Goal: Task Accomplishment & Management: Use online tool/utility

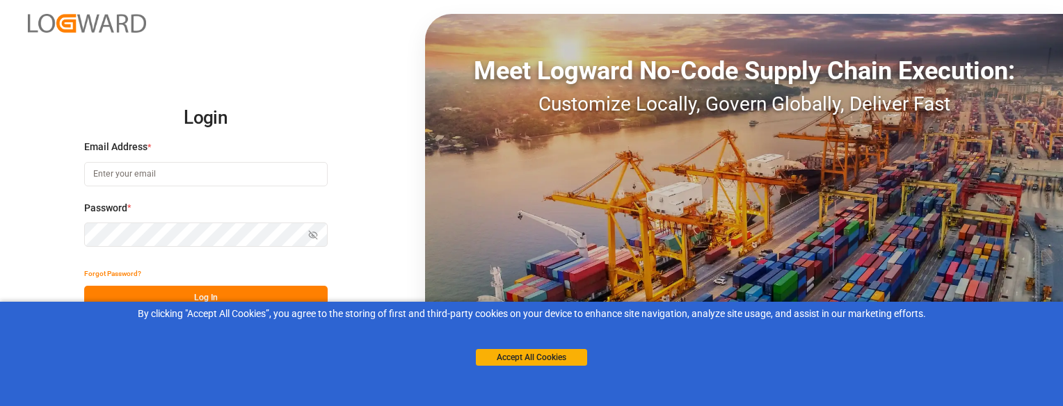
type input "[EMAIL_ADDRESS][DOMAIN_NAME]"
click at [134, 293] on button "Log In" at bounding box center [205, 298] width 243 height 24
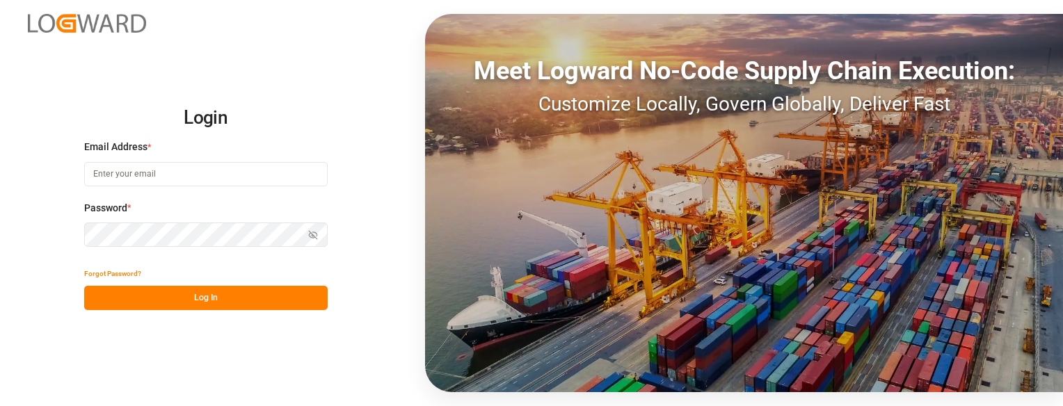
type input "[EMAIL_ADDRESS][DOMAIN_NAME]"
click at [154, 293] on button "Log In" at bounding box center [205, 298] width 243 height 24
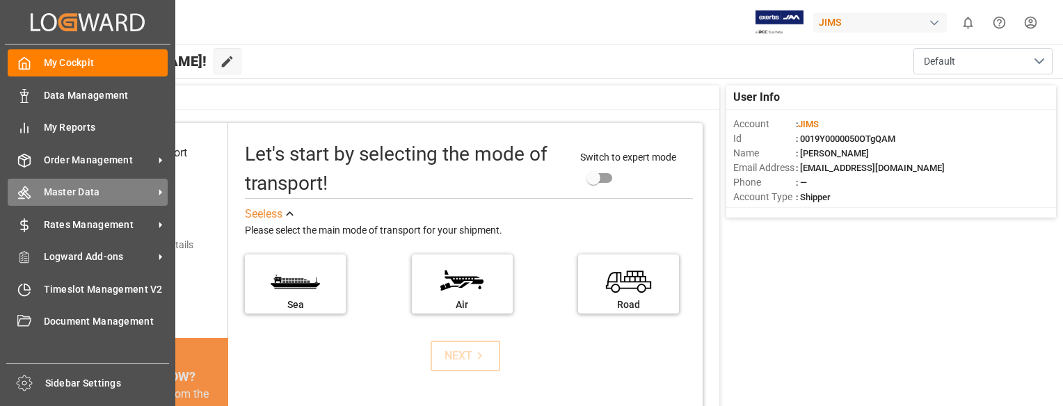
click at [92, 191] on span "Master Data" at bounding box center [99, 192] width 110 height 15
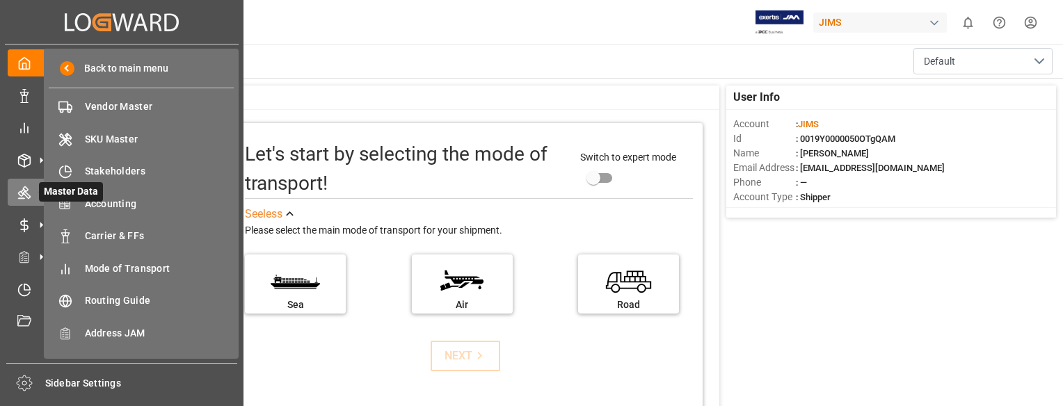
click at [21, 190] on icon at bounding box center [24, 193] width 14 height 14
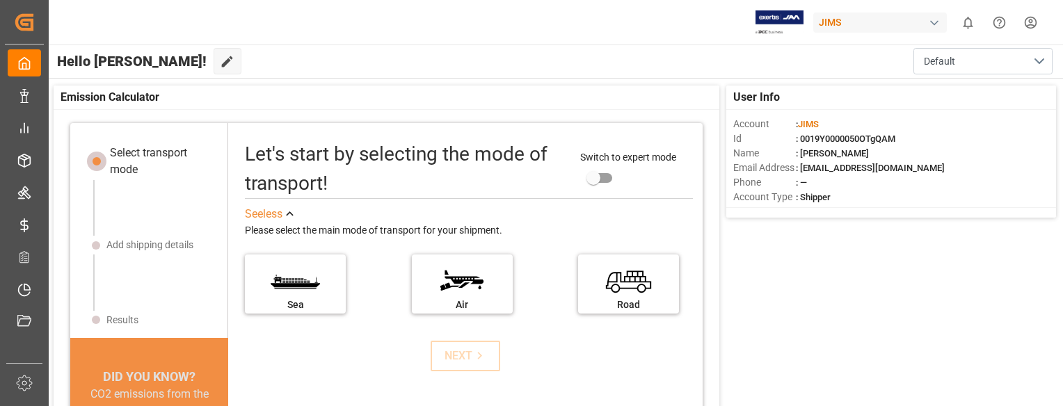
click at [365, 43] on div "[PERSON_NAME] 0 Notifications Only show unread All Watching [PERSON_NAME] all c…" at bounding box center [551, 22] width 1024 height 45
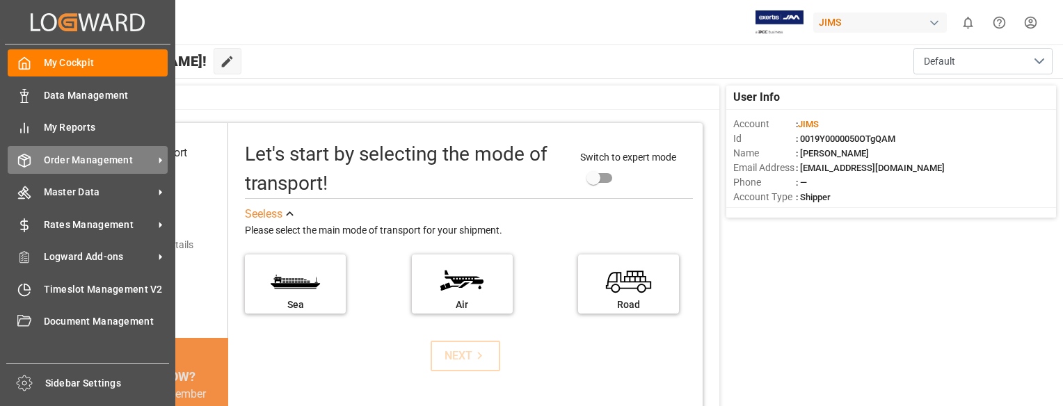
click at [69, 154] on span "Order Management" at bounding box center [99, 160] width 110 height 15
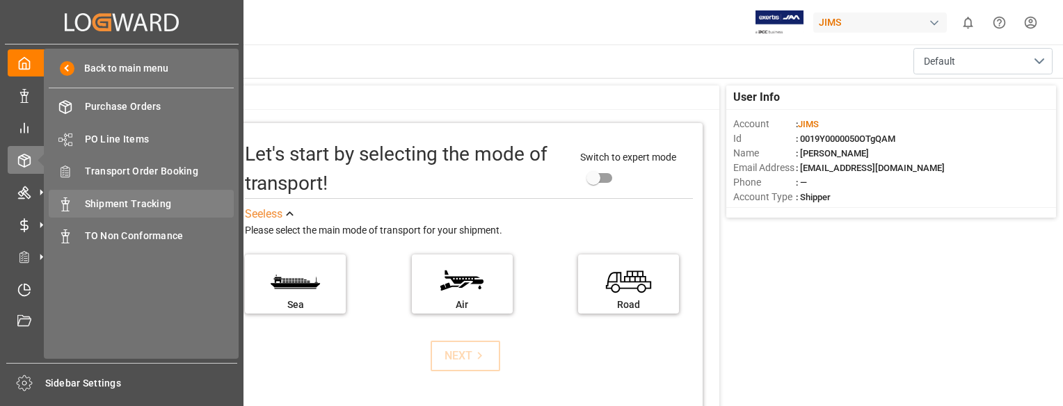
click at [144, 202] on span "Shipment Tracking" at bounding box center [160, 204] width 150 height 15
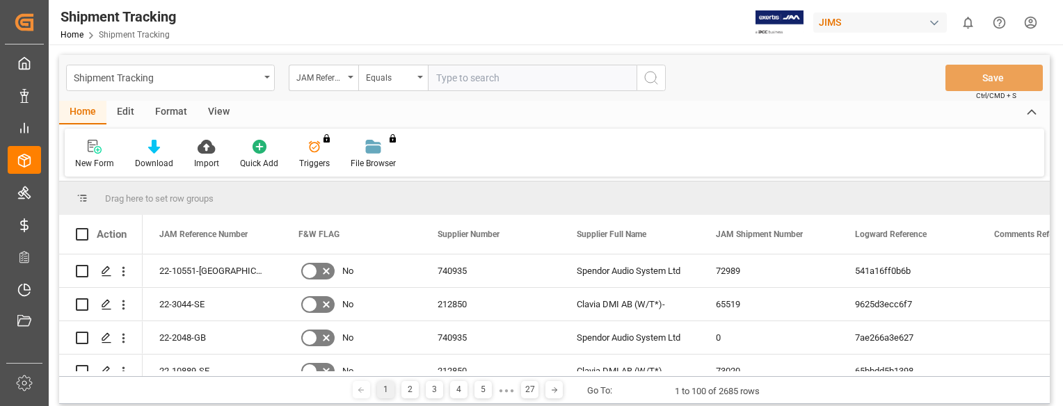
paste input "22-9844-IT"
type input "22-9844-IT"
click at [656, 76] on icon "search button" at bounding box center [651, 78] width 17 height 17
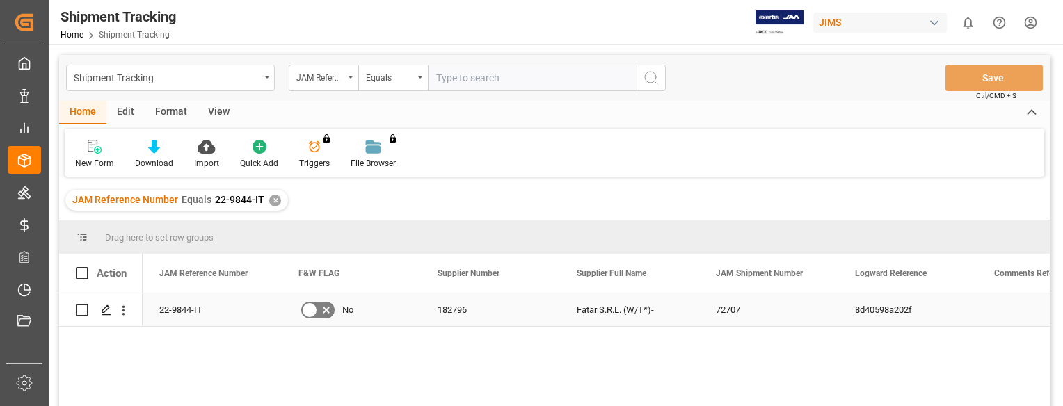
click at [181, 311] on div "22-9844-IT" at bounding box center [212, 309] width 139 height 33
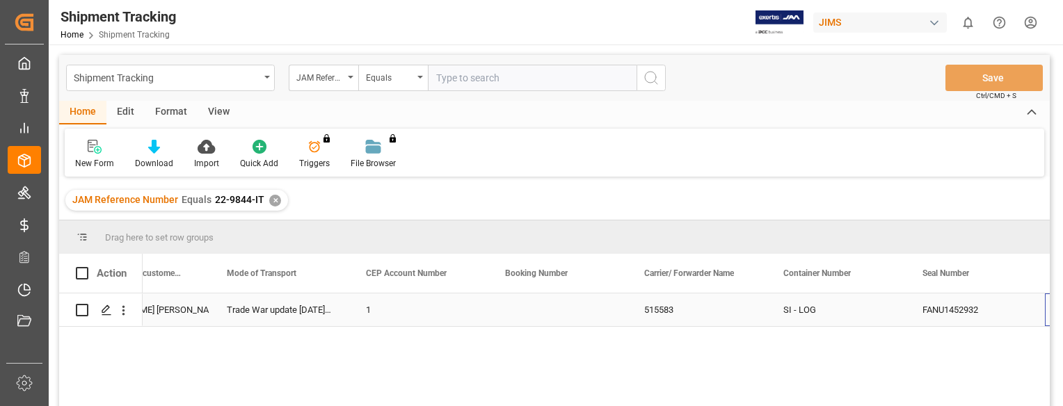
scroll to position [0, 1741]
click at [107, 308] on icon "Press SPACE to select this row." at bounding box center [106, 310] width 11 height 11
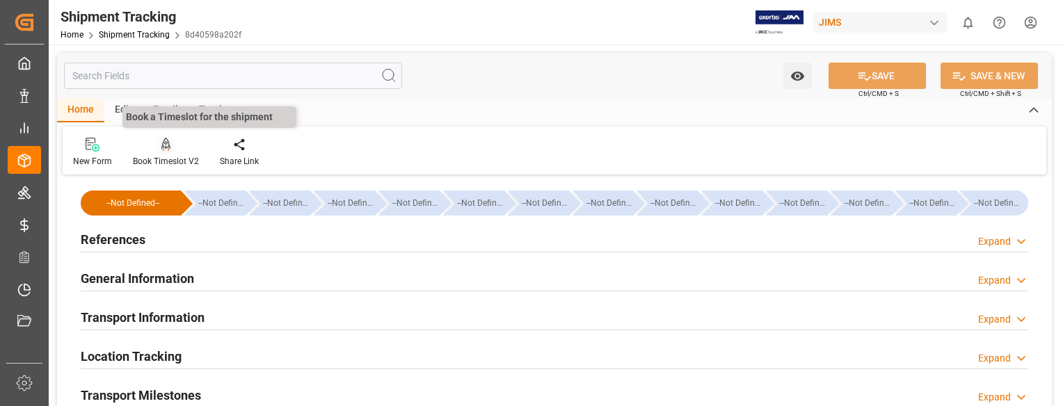
click at [162, 143] on icon at bounding box center [166, 144] width 10 height 12
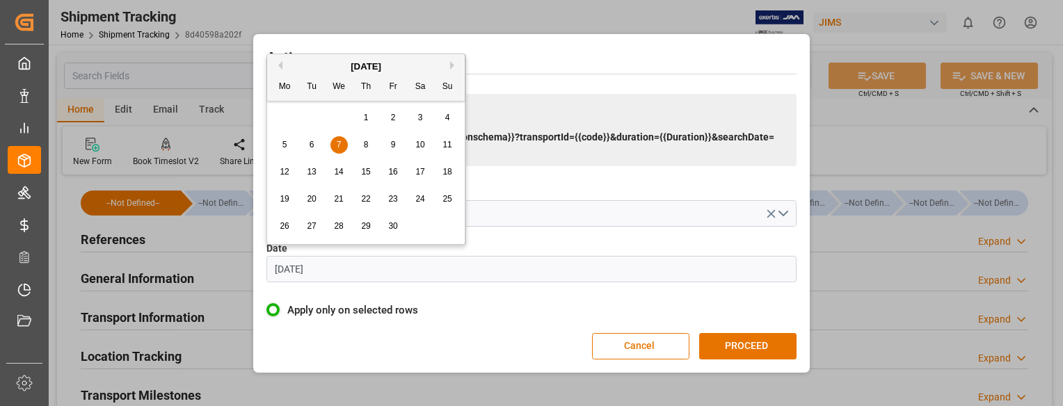
click at [336, 265] on input "[DATE]" at bounding box center [531, 269] width 530 height 26
click at [453, 66] on button "Next Month" at bounding box center [454, 65] width 8 height 8
click at [451, 65] on button "Next Month" at bounding box center [454, 65] width 8 height 8
click at [311, 229] on span "30" at bounding box center [311, 226] width 9 height 10
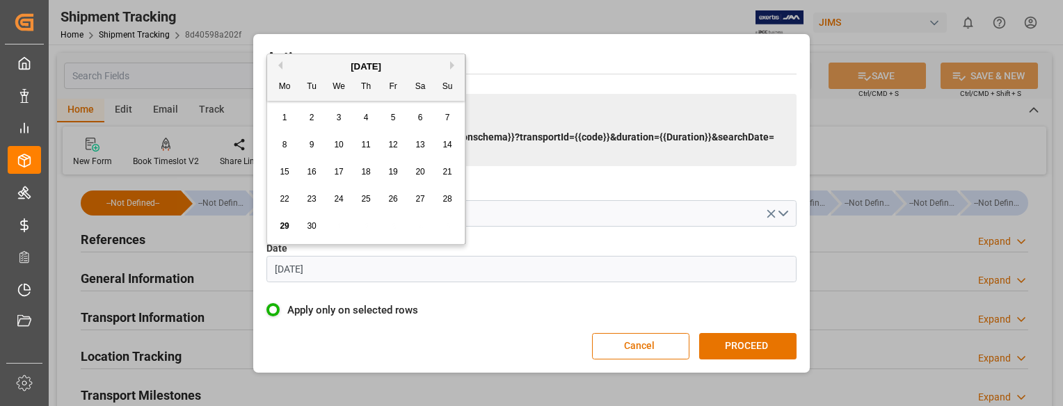
type input "[DATE]"
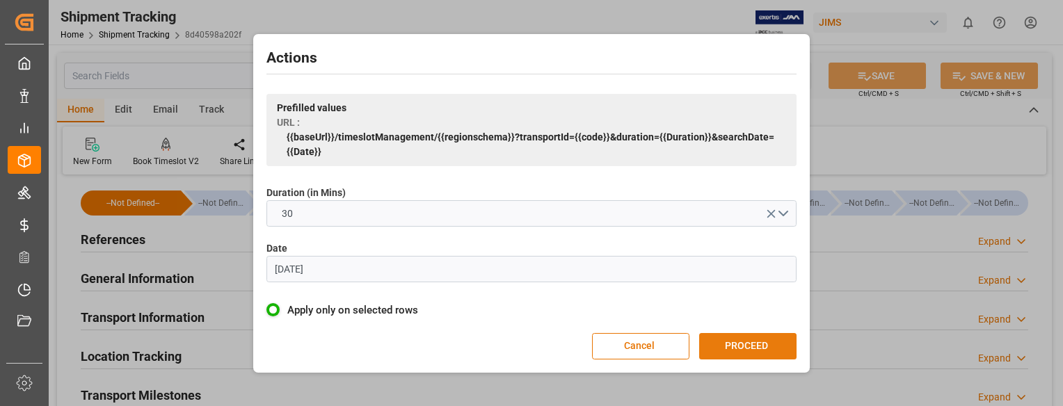
click at [745, 342] on button "PROCEED" at bounding box center [747, 346] width 97 height 26
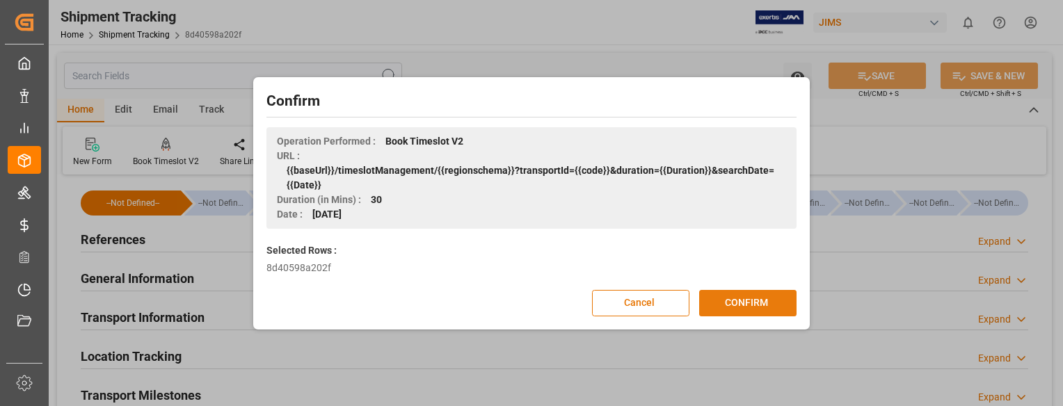
click at [759, 300] on button "CONFIRM" at bounding box center [747, 303] width 97 height 26
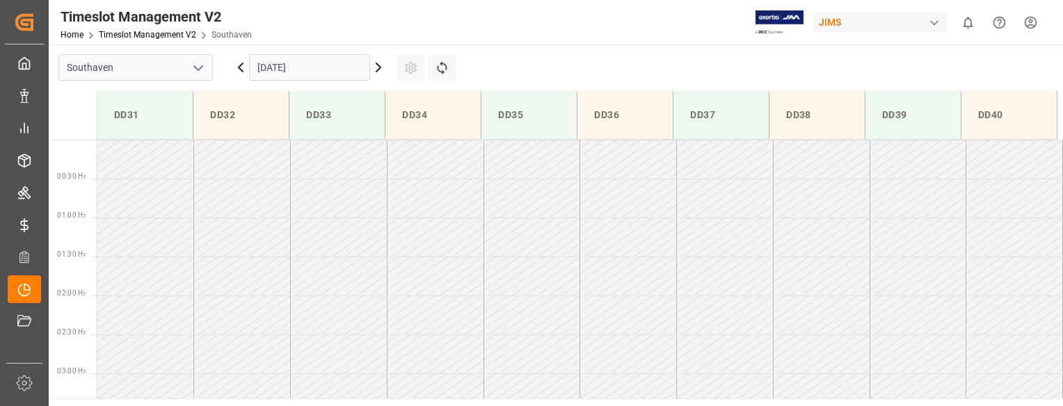
scroll to position [536, 0]
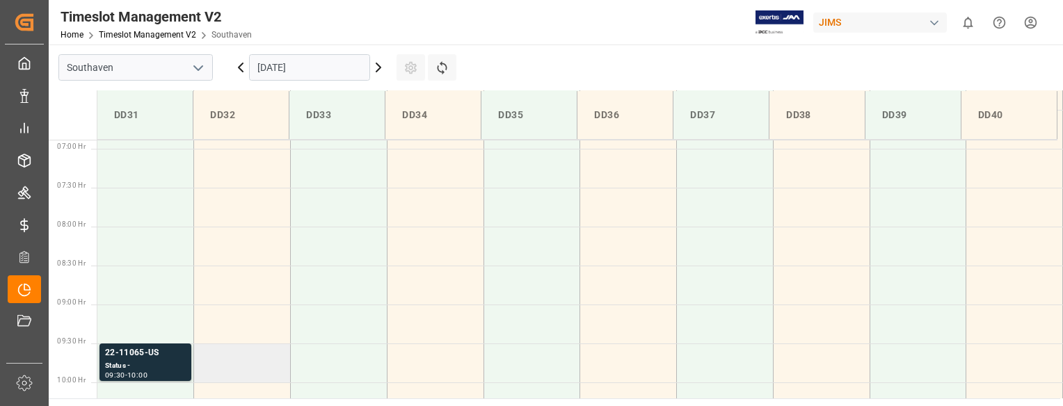
click at [242, 365] on td at bounding box center [242, 363] width 97 height 39
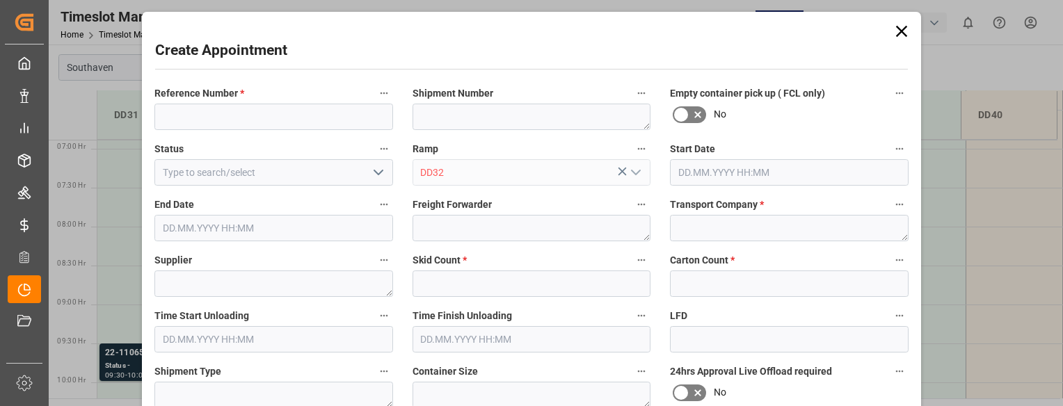
type input "30.09.2025 09:30"
type input "30.09.2025 10:00"
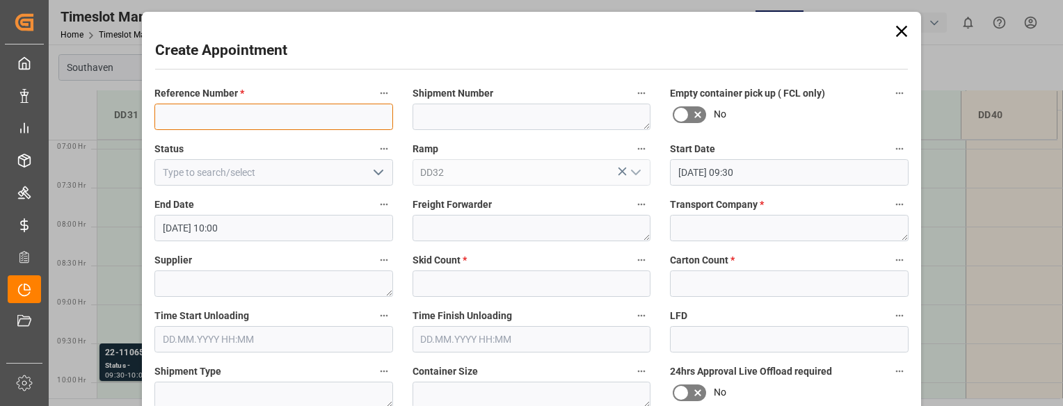
paste input "22-9844-IT"
type input "22-9844-IT"
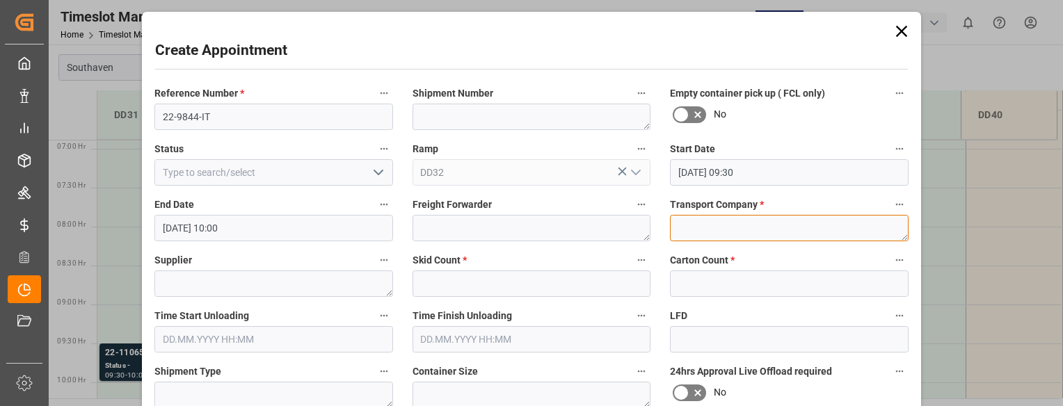
click at [700, 229] on textarea at bounding box center [789, 228] width 239 height 26
type textarea "Mainstream"
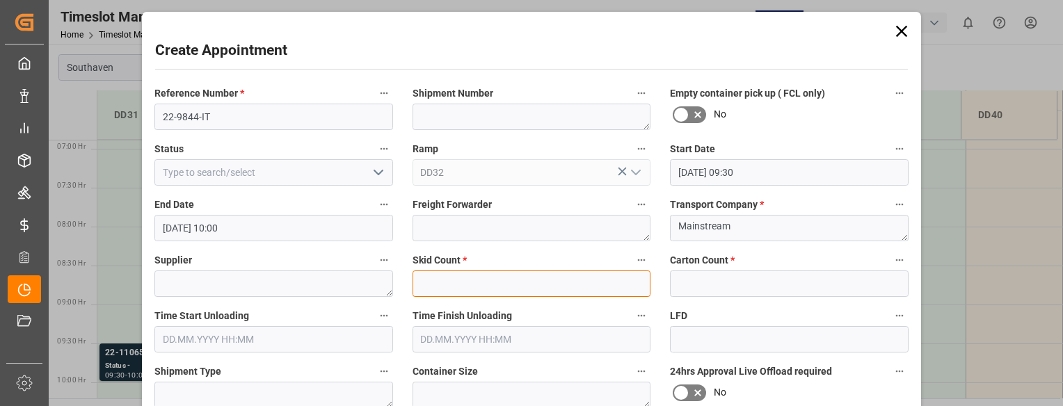
click at [587, 282] on input "text" at bounding box center [531, 284] width 239 height 26
type input "0"
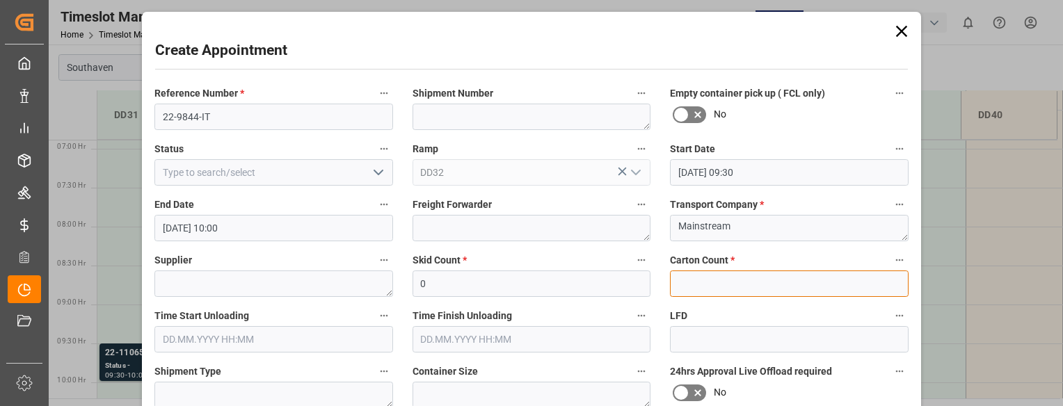
click at [697, 282] on input "text" at bounding box center [789, 284] width 239 height 26
type input "0"
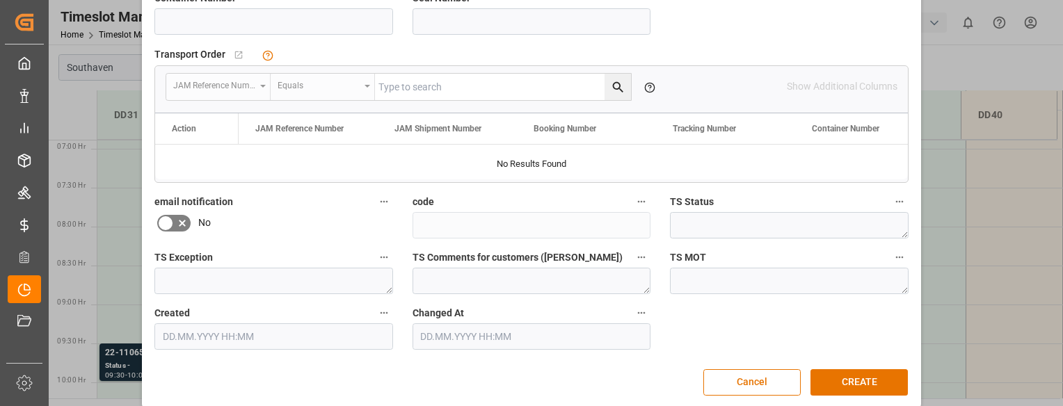
scroll to position [424, 0]
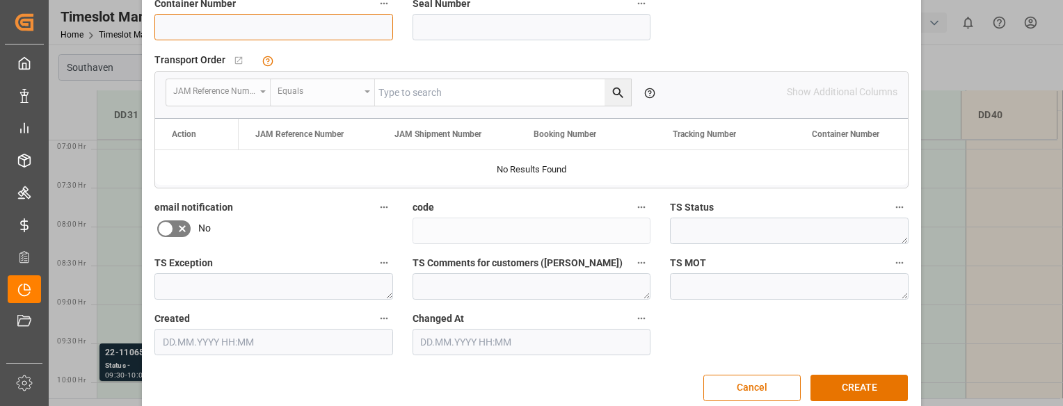
click at [170, 24] on input at bounding box center [273, 27] width 239 height 26
type input "fanu1452932"
click at [876, 388] on button "CREATE" at bounding box center [858, 388] width 97 height 26
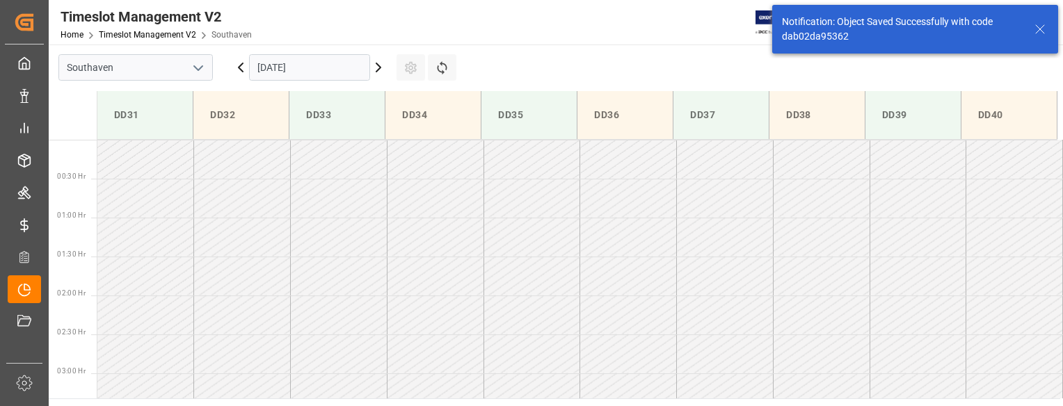
scroll to position [614, 0]
